Goal: Transaction & Acquisition: Purchase product/service

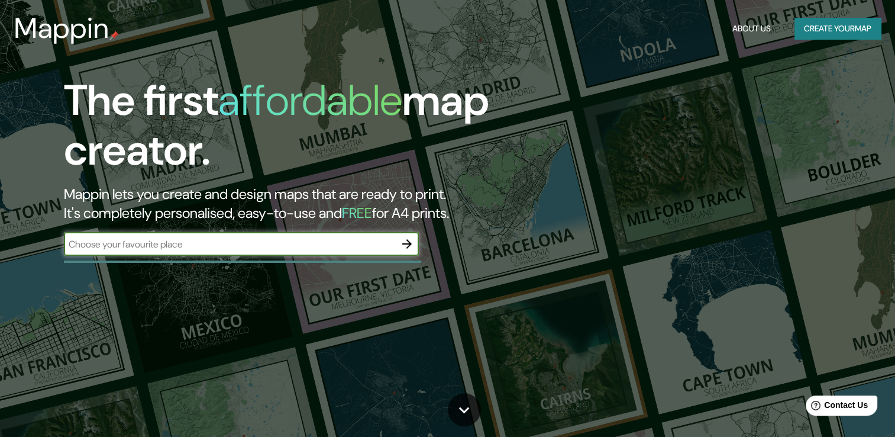
click at [177, 247] on input "text" at bounding box center [229, 244] width 331 height 14
type input "[GEOGRAPHIC_DATA]"
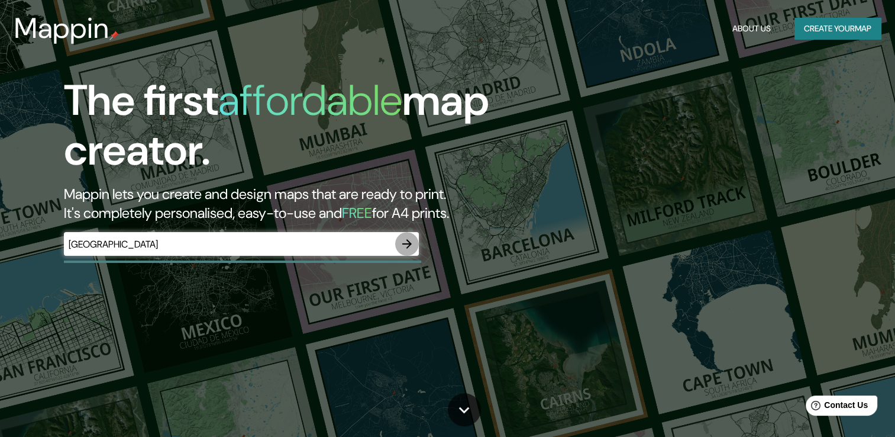
click at [410, 243] on icon "button" at bounding box center [406, 243] width 9 height 9
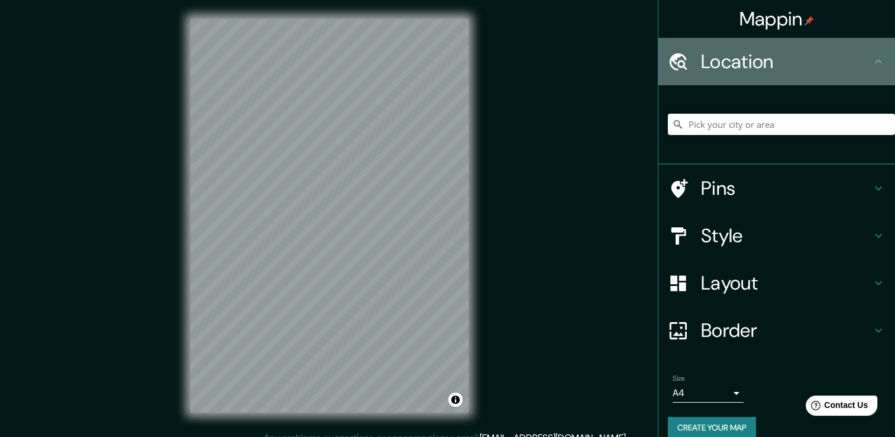
click at [704, 53] on h4 "Location" at bounding box center [786, 62] width 170 height 24
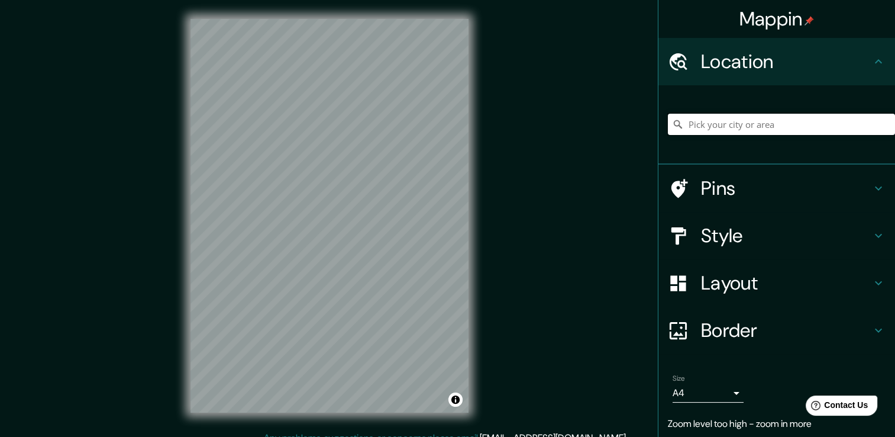
click at [785, 123] on input "Pick your city or area" at bounding box center [781, 124] width 227 height 21
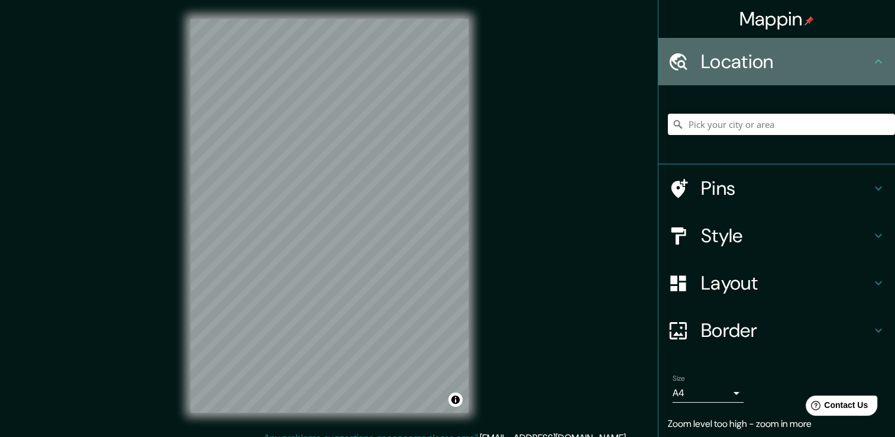
click at [764, 44] on div "Location" at bounding box center [776, 61] width 237 height 47
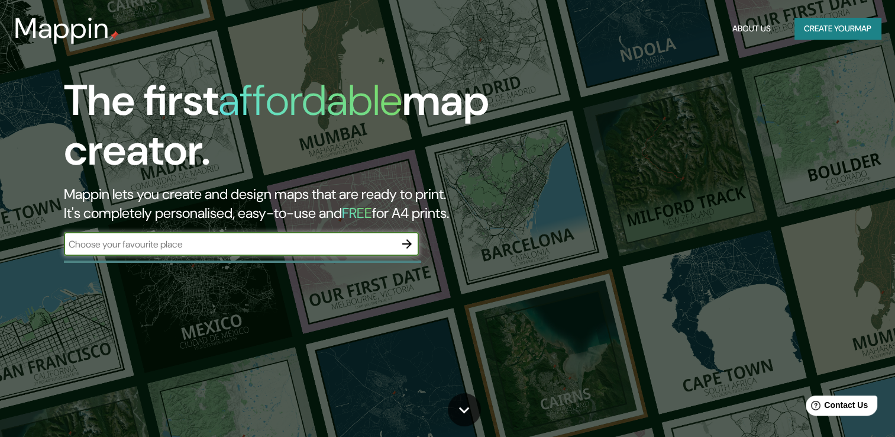
click at [203, 241] on input "text" at bounding box center [229, 244] width 331 height 14
type input "coacalco [PERSON_NAME] [GEOGRAPHIC_DATA]"
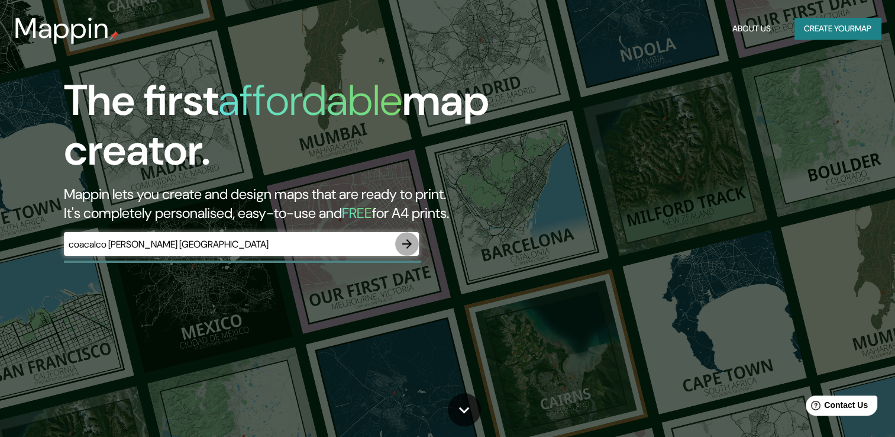
click at [403, 241] on icon "button" at bounding box center [407, 244] width 14 height 14
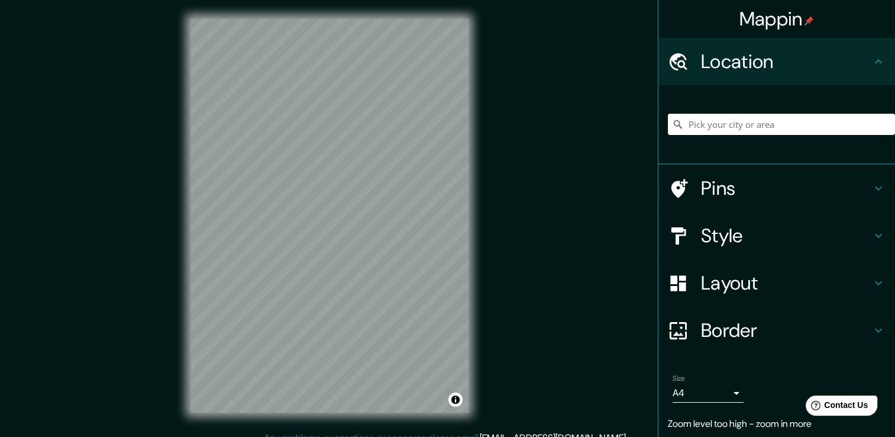
click at [687, 124] on input "Pick your city or area" at bounding box center [781, 124] width 227 height 21
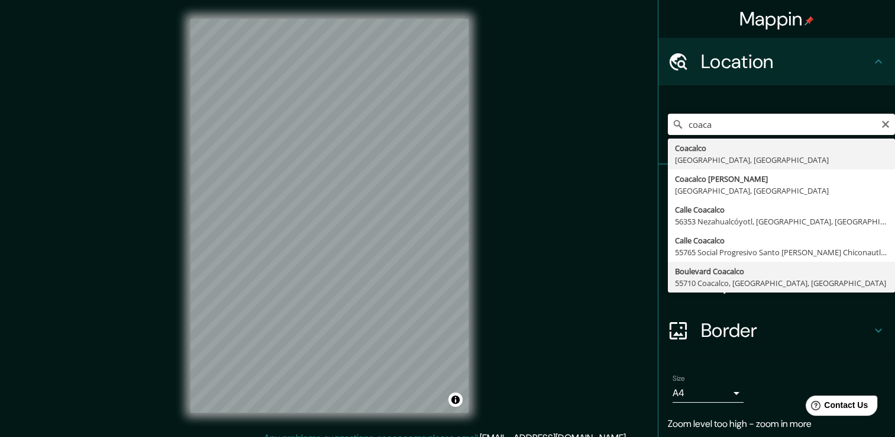
type input "[GEOGRAPHIC_DATA], [GEOGRAPHIC_DATA], [GEOGRAPHIC_DATA]"
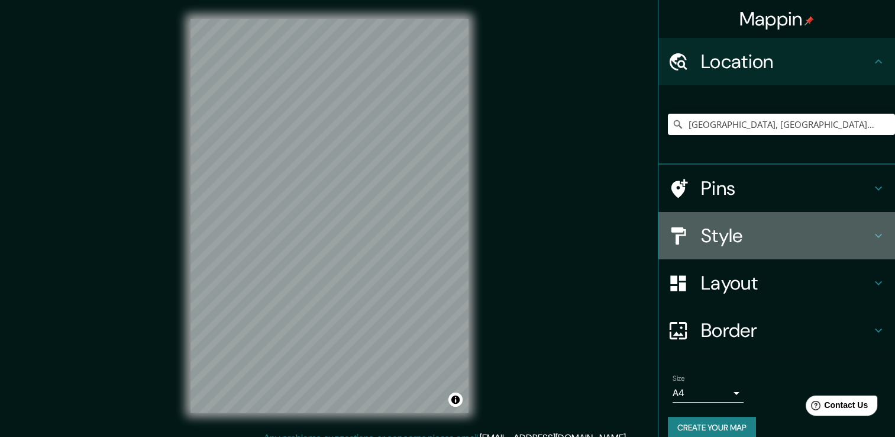
click at [754, 243] on h4 "Style" at bounding box center [786, 236] width 170 height 24
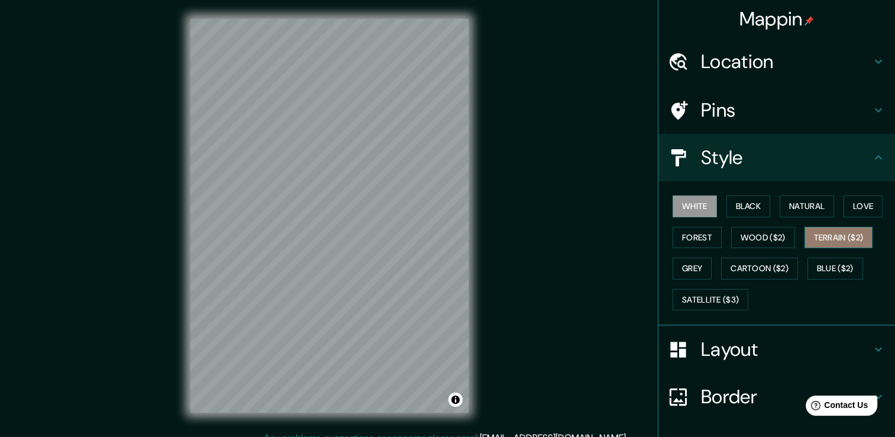
click at [826, 238] on button "Terrain ($2)" at bounding box center [838, 238] width 69 height 22
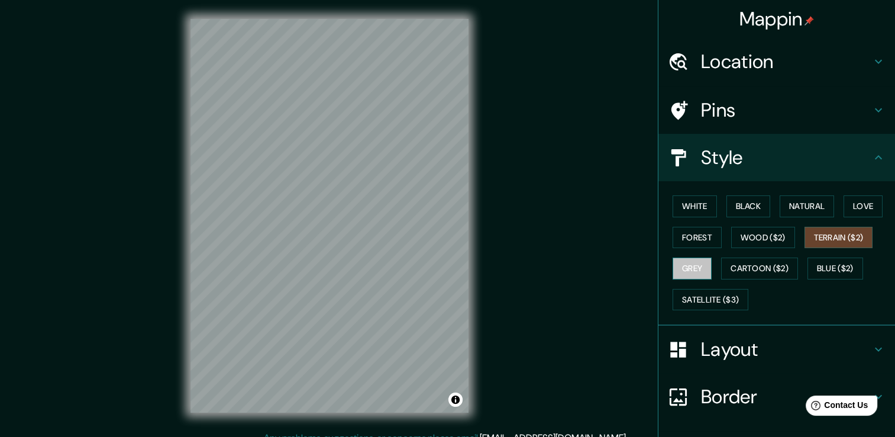
click at [678, 269] on button "Grey" at bounding box center [692, 268] width 39 height 22
click at [796, 205] on button "Natural" at bounding box center [807, 206] width 54 height 22
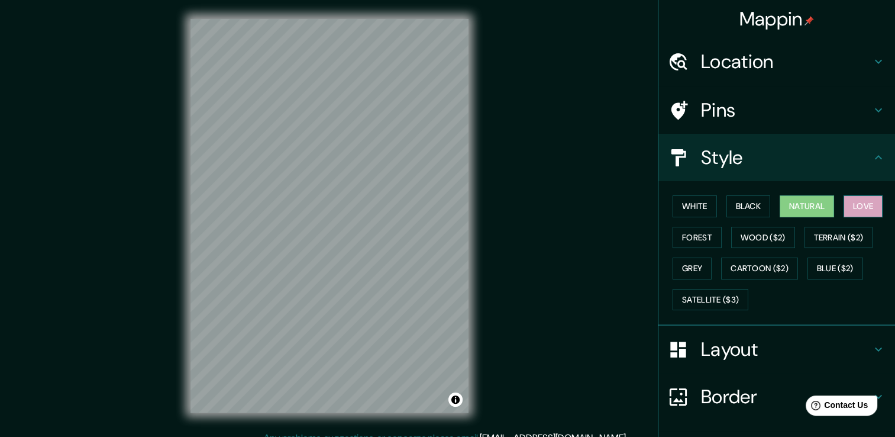
click at [854, 205] on button "Love" at bounding box center [862, 206] width 39 height 22
click at [729, 203] on button "Black" at bounding box center [748, 206] width 44 height 22
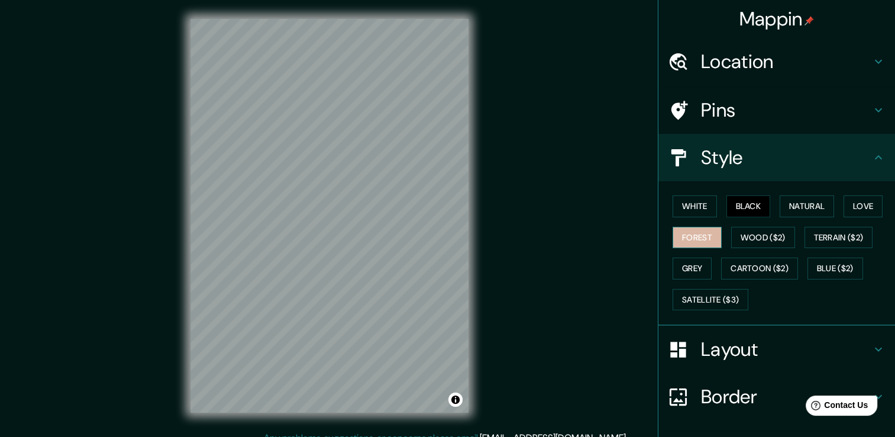
click at [683, 238] on button "Forest" at bounding box center [697, 238] width 49 height 22
click at [742, 237] on button "Wood ($2)" at bounding box center [763, 238] width 64 height 22
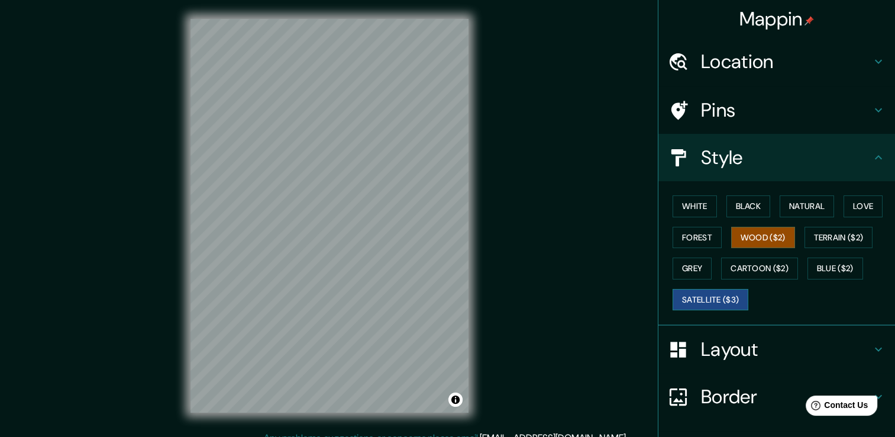
click at [696, 292] on button "Satellite ($3)" at bounding box center [711, 300] width 76 height 22
click at [755, 262] on button "Cartoon ($2)" at bounding box center [759, 268] width 77 height 22
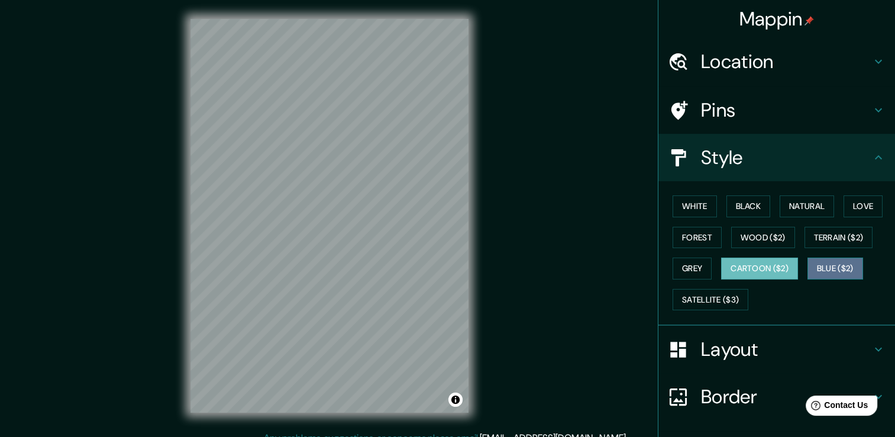
click at [826, 267] on button "Blue ($2)" at bounding box center [835, 268] width 56 height 22
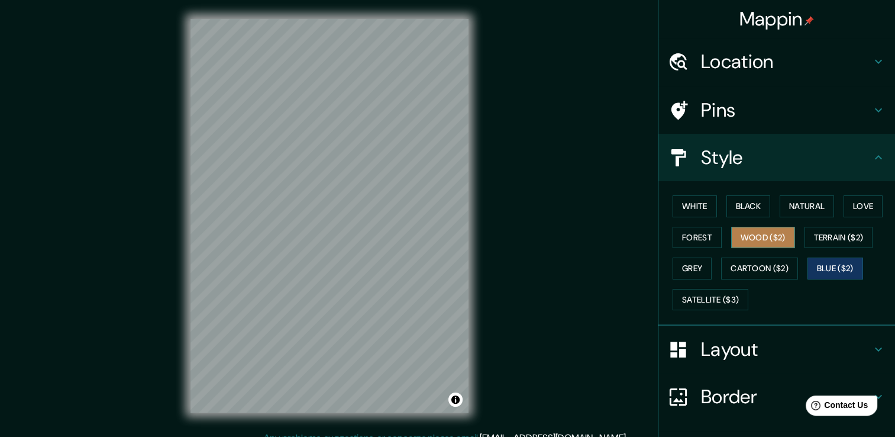
click at [755, 235] on button "Wood ($2)" at bounding box center [763, 238] width 64 height 22
click at [14, 188] on div "Mappin Location [GEOGRAPHIC_DATA], [GEOGRAPHIC_DATA], [GEOGRAPHIC_DATA], [GEOGR…" at bounding box center [447, 225] width 895 height 450
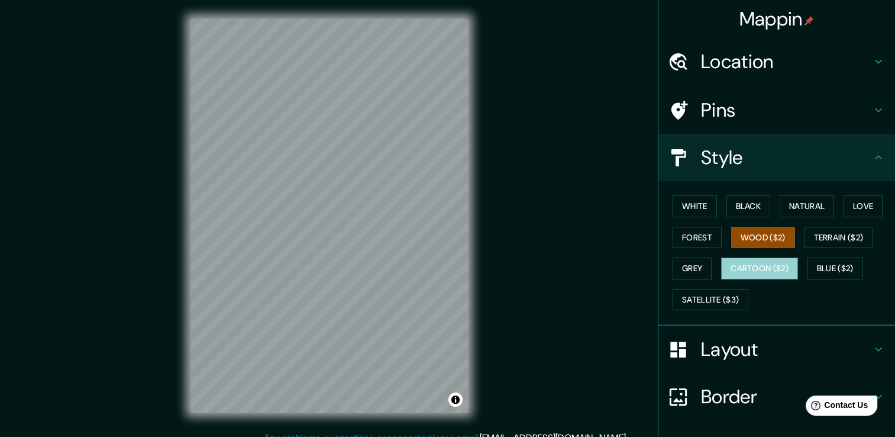
click at [736, 276] on button "Cartoon ($2)" at bounding box center [759, 268] width 77 height 22
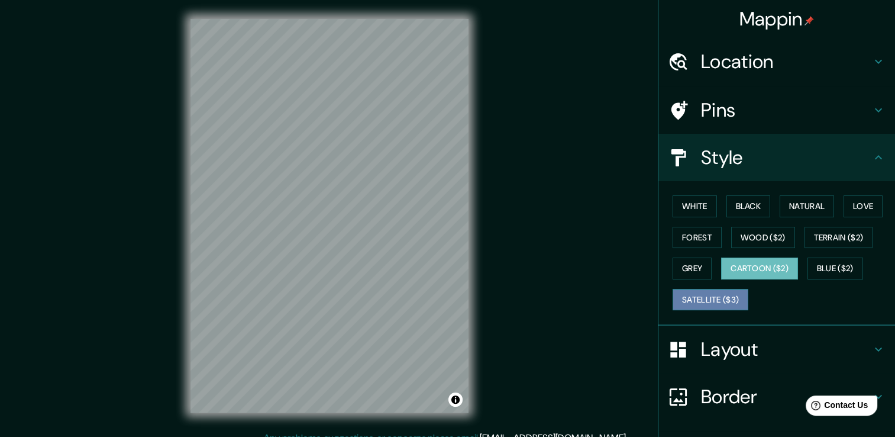
click at [700, 297] on button "Satellite ($3)" at bounding box center [711, 300] width 76 height 22
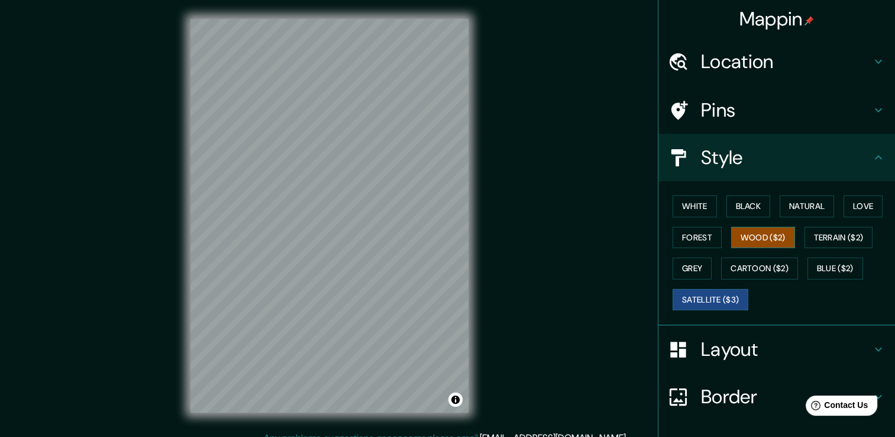
click at [759, 232] on button "Wood ($2)" at bounding box center [763, 238] width 64 height 22
click at [680, 262] on button "Grey" at bounding box center [692, 268] width 39 height 22
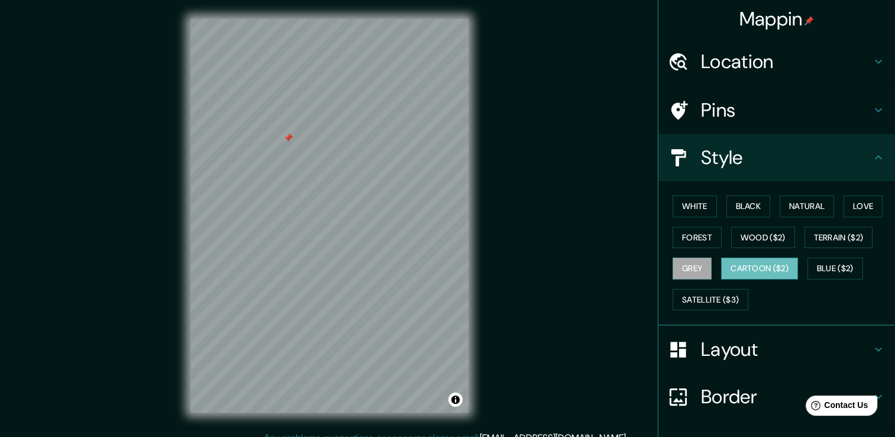
click at [767, 270] on button "Cartoon ($2)" at bounding box center [759, 268] width 77 height 22
click at [777, 112] on h4 "Pins" at bounding box center [786, 110] width 170 height 24
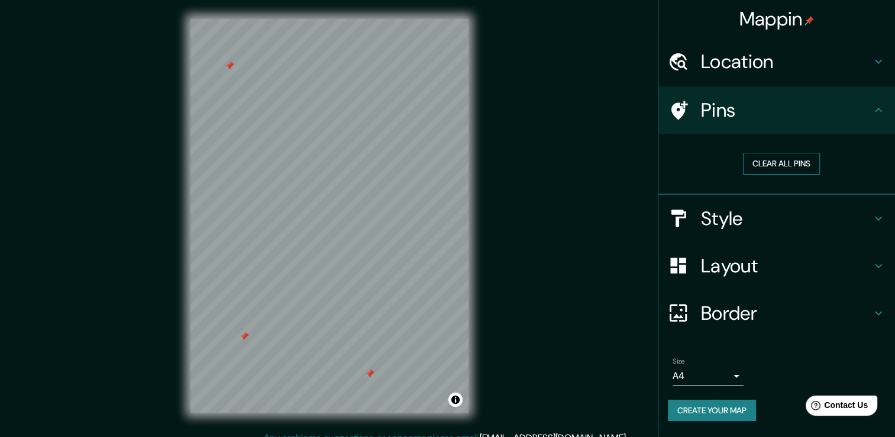
click at [777, 163] on button "Clear all pins" at bounding box center [781, 164] width 77 height 22
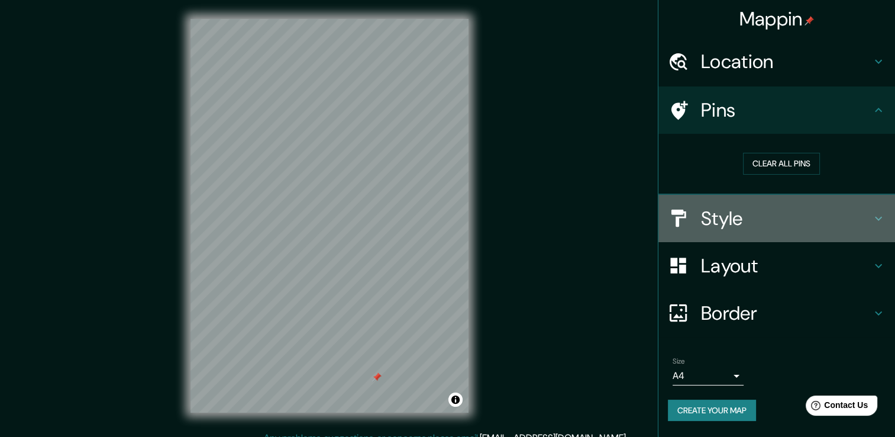
click at [698, 217] on div at bounding box center [684, 218] width 33 height 21
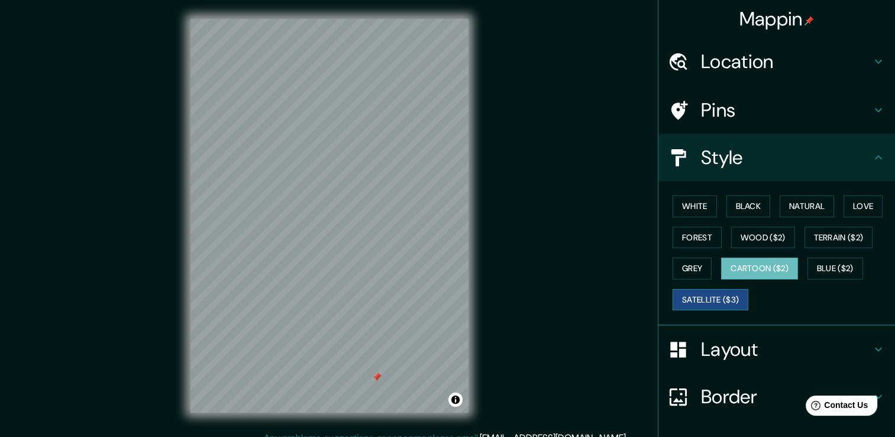
click at [710, 300] on button "Satellite ($3)" at bounding box center [711, 300] width 76 height 22
click at [748, 240] on button "Wood ($2)" at bounding box center [763, 238] width 64 height 22
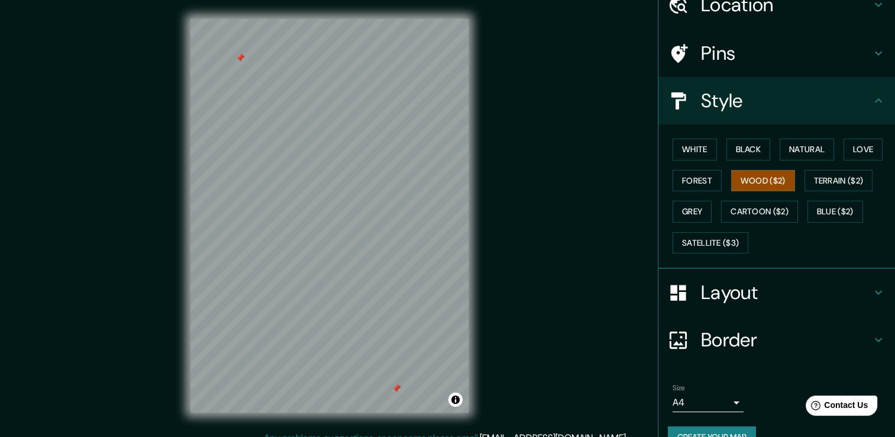
scroll to position [47, 0]
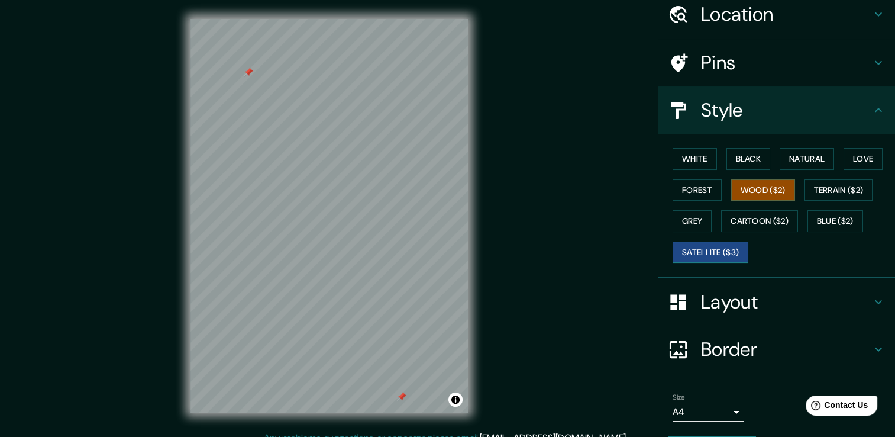
click at [719, 254] on button "Satellite ($3)" at bounding box center [711, 252] width 76 height 22
click at [830, 219] on button "Blue ($2)" at bounding box center [835, 221] width 56 height 22
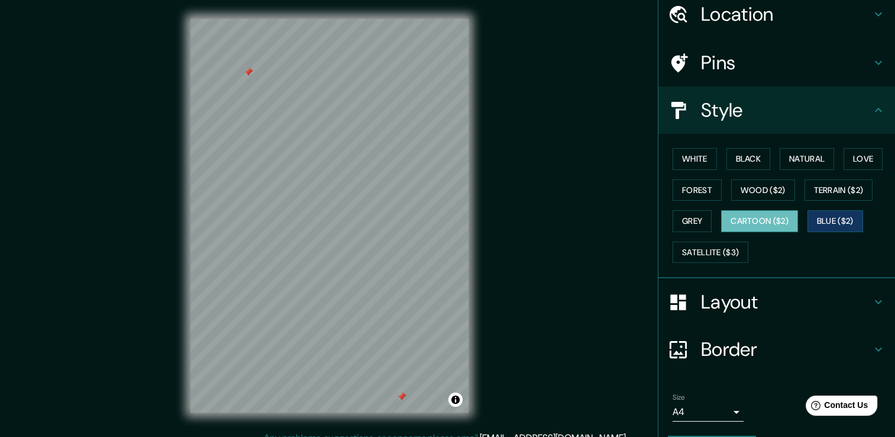
click at [768, 222] on button "Cartoon ($2)" at bounding box center [759, 221] width 77 height 22
click at [694, 220] on button "Grey" at bounding box center [692, 221] width 39 height 22
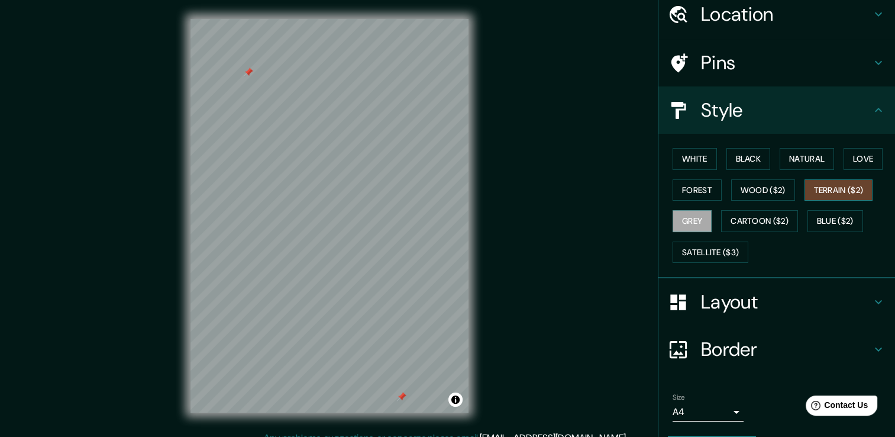
click at [847, 192] on button "Terrain ($2)" at bounding box center [838, 190] width 69 height 22
click at [767, 194] on button "Wood ($2)" at bounding box center [763, 190] width 64 height 22
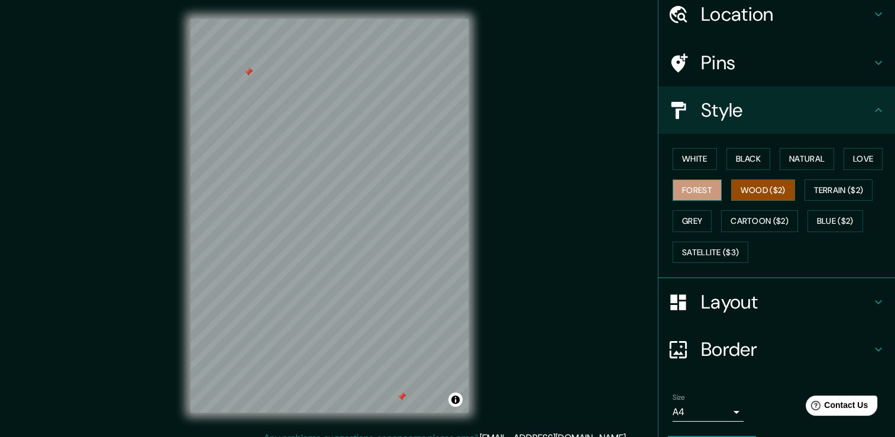
click at [686, 189] on button "Forest" at bounding box center [697, 190] width 49 height 22
click at [698, 161] on button "White" at bounding box center [695, 159] width 44 height 22
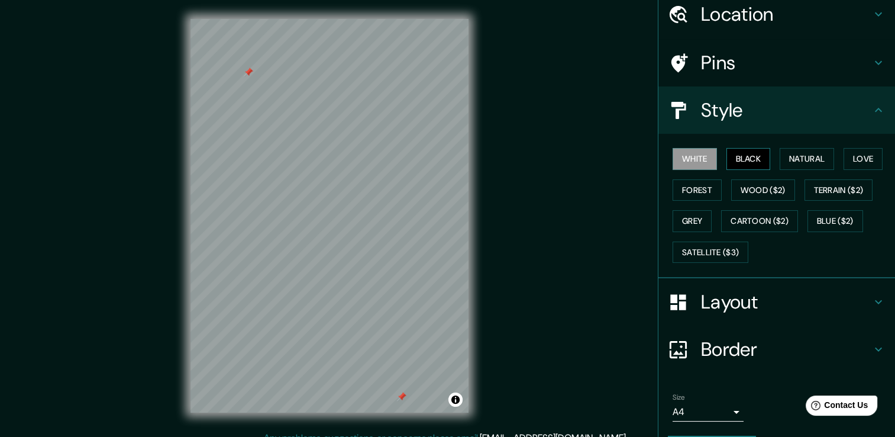
click at [755, 159] on button "Black" at bounding box center [748, 159] width 44 height 22
click at [814, 160] on button "Natural" at bounding box center [807, 159] width 54 height 22
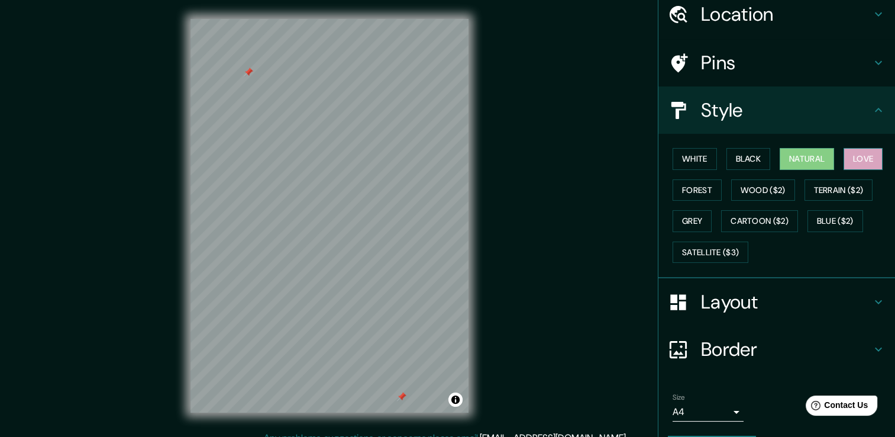
click at [867, 160] on button "Love" at bounding box center [862, 159] width 39 height 22
click at [758, 222] on button "Cartoon ($2)" at bounding box center [759, 221] width 77 height 22
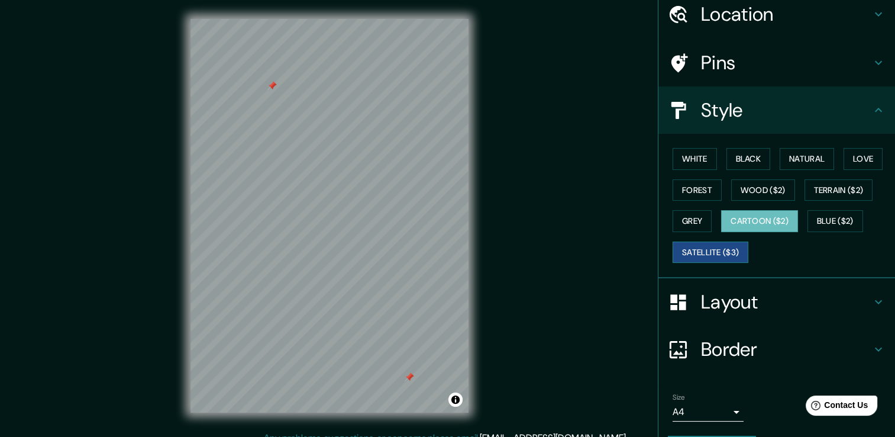
click at [728, 258] on button "Satellite ($3)" at bounding box center [711, 252] width 76 height 22
click at [771, 197] on button "Wood ($2)" at bounding box center [763, 190] width 64 height 22
